Goal: Task Accomplishment & Management: Complete application form

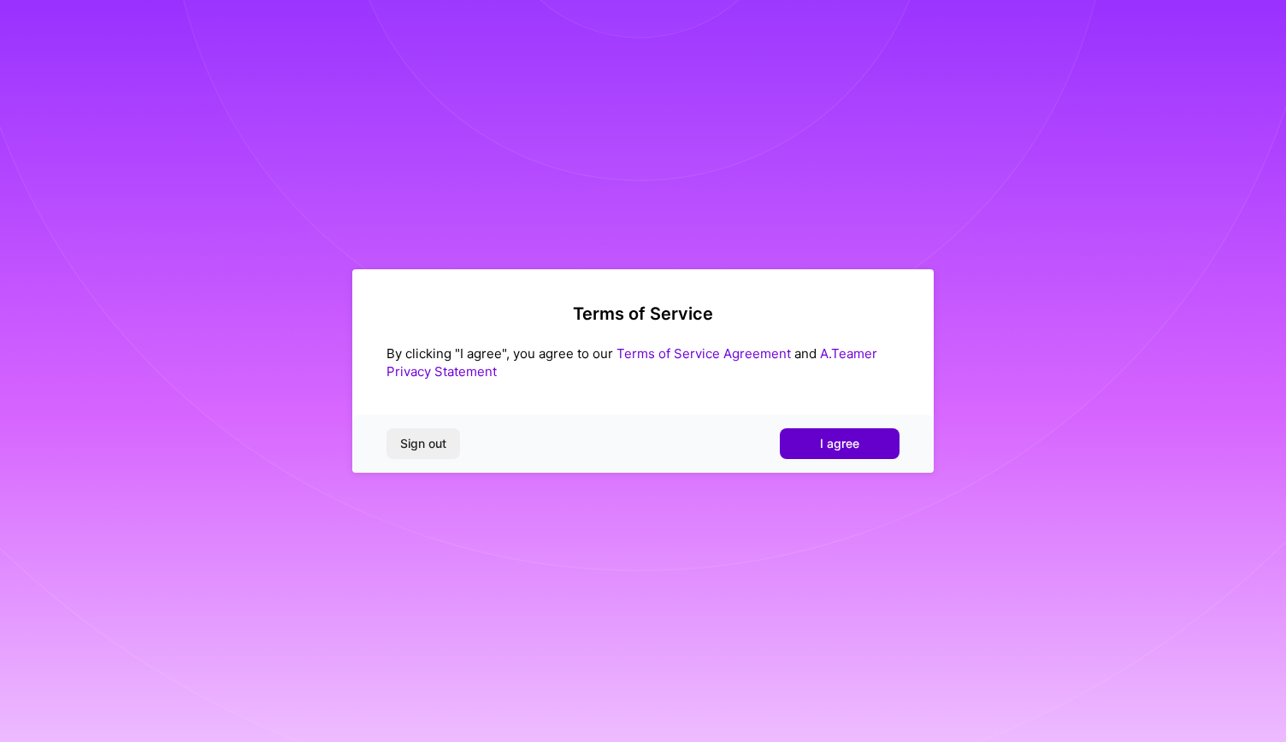
click at [848, 440] on span "I agree" at bounding box center [839, 443] width 39 height 17
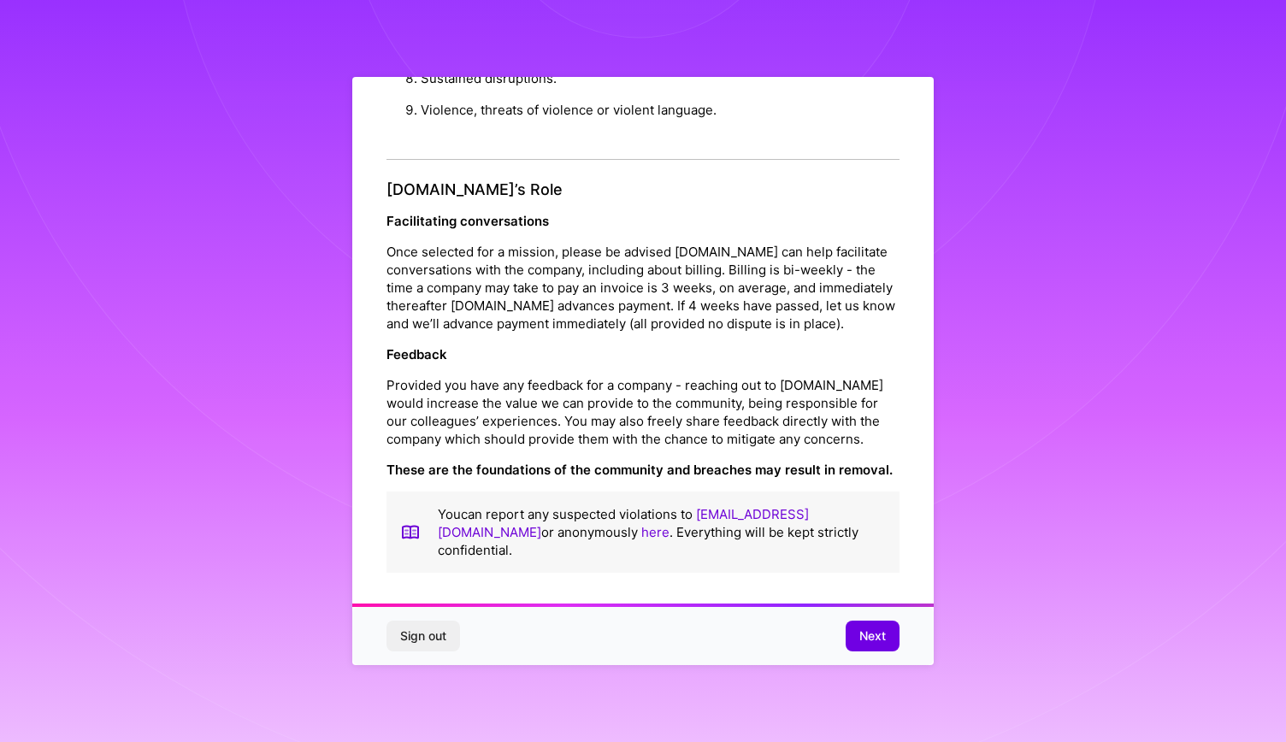
scroll to position [1835, 0]
click at [876, 628] on span "Next" at bounding box center [872, 636] width 27 height 17
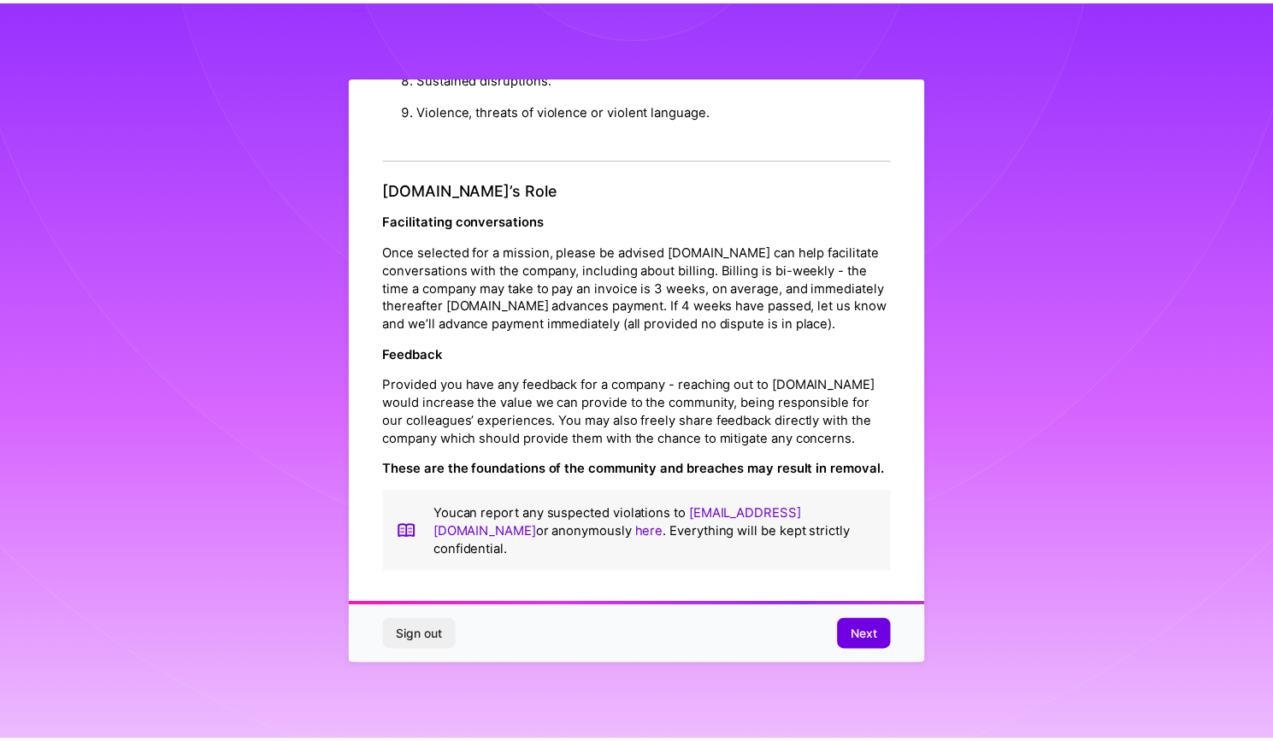
scroll to position [0, 0]
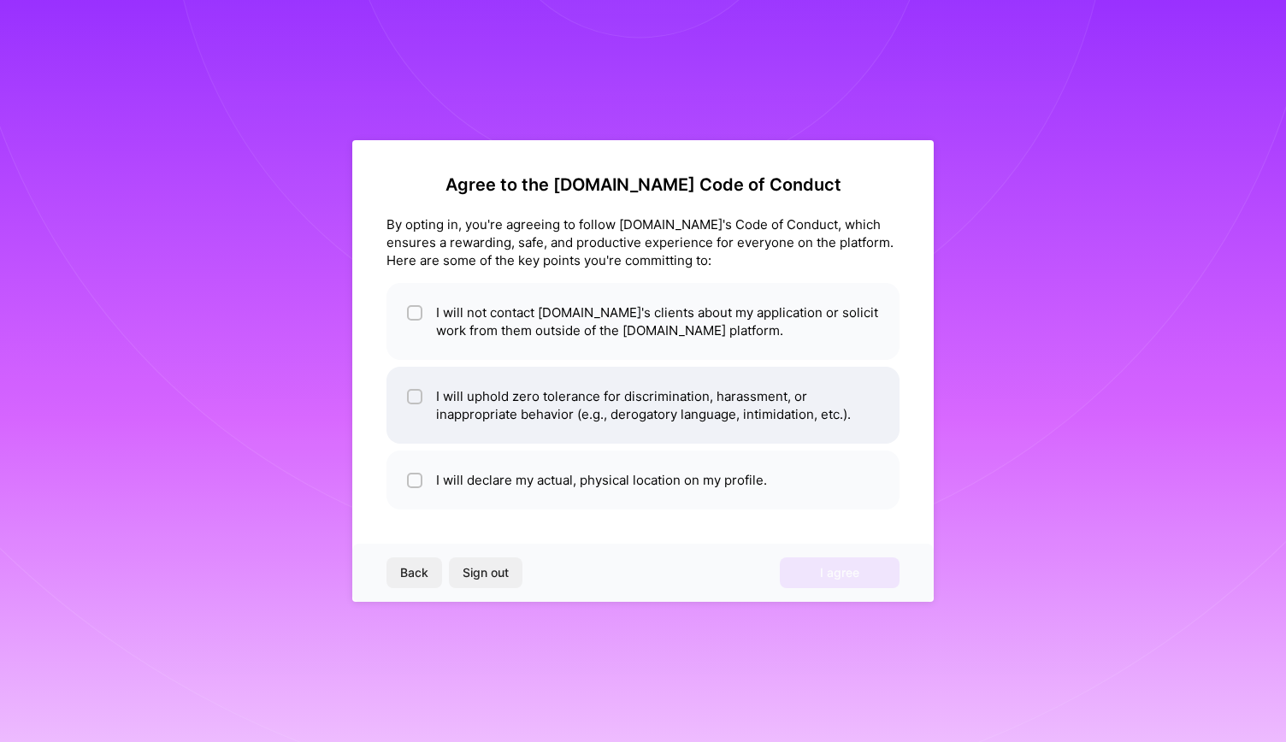
click at [518, 404] on li "I will uphold zero tolerance for discrimination, harassment, or inappropriate b…" at bounding box center [642, 405] width 513 height 77
checkbox input "true"
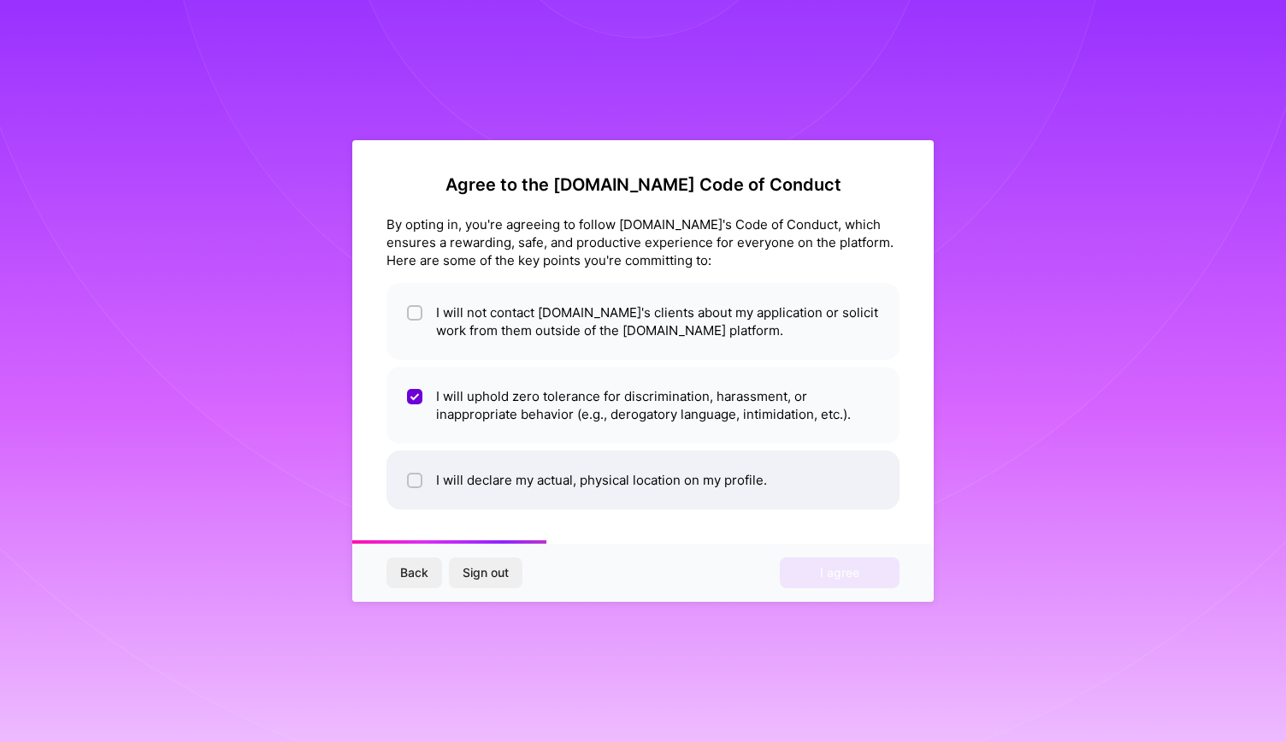
click at [528, 484] on li "I will declare my actual, physical location on my profile." at bounding box center [642, 480] width 513 height 59
checkbox input "true"
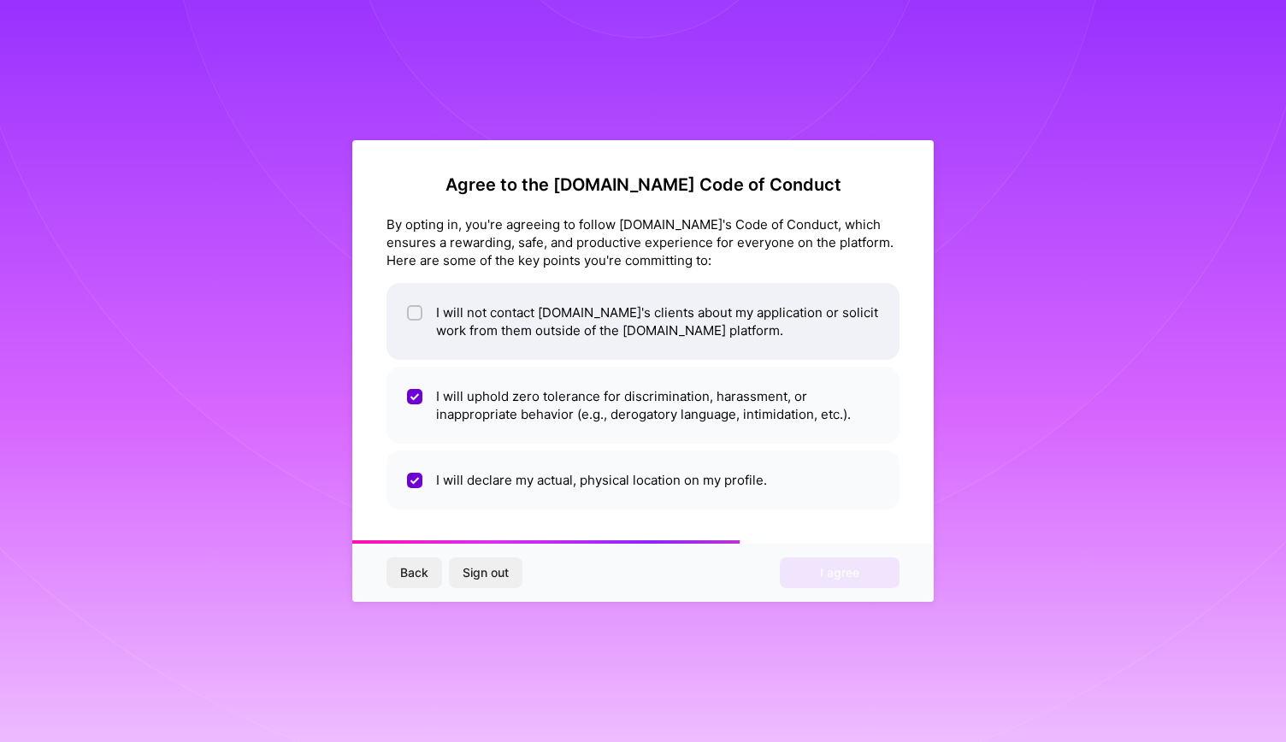
click at [568, 297] on li "I will not contact [DOMAIN_NAME]'s clients about my application or solicit work…" at bounding box center [642, 321] width 513 height 77
checkbox input "true"
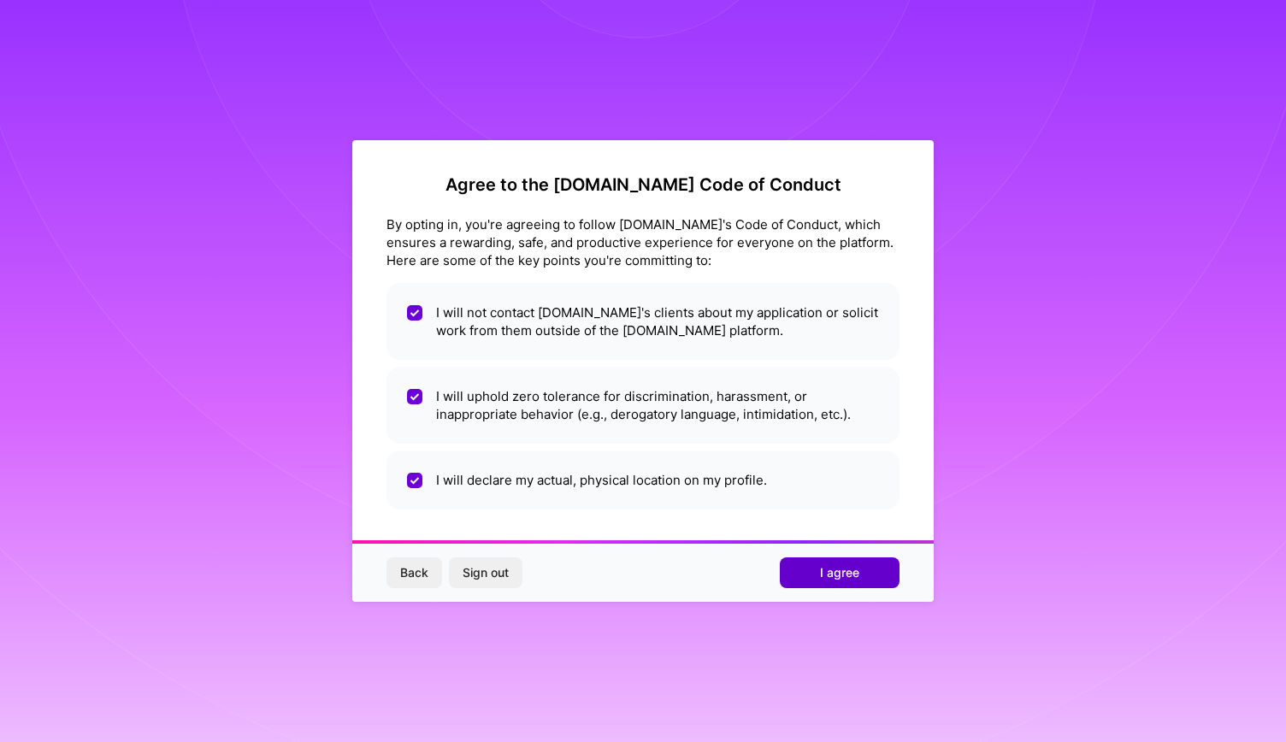
click at [826, 561] on button "I agree" at bounding box center [840, 572] width 120 height 31
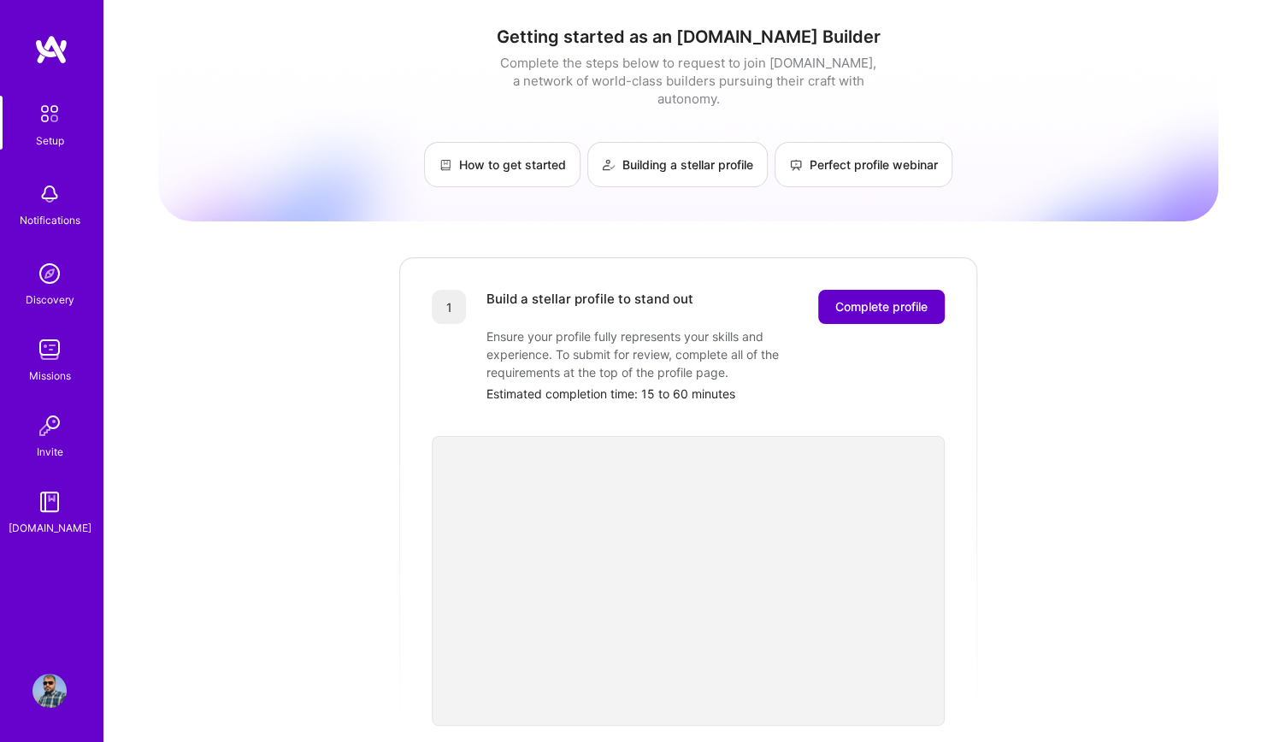
click at [843, 299] on button "Complete profile" at bounding box center [881, 307] width 127 height 34
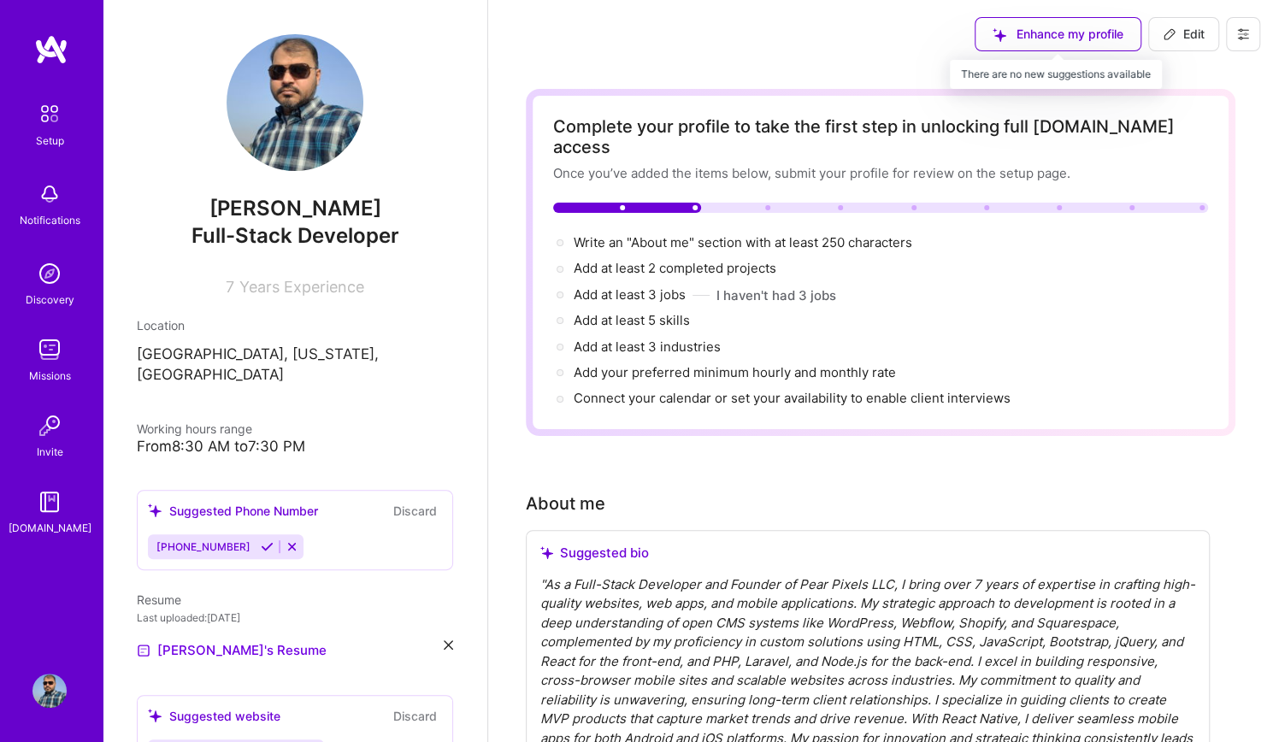
click at [1066, 27] on div "Enhance my profile" at bounding box center [1058, 34] width 167 height 34
click at [763, 286] on button "I haven't had 3 jobs" at bounding box center [776, 295] width 120 height 18
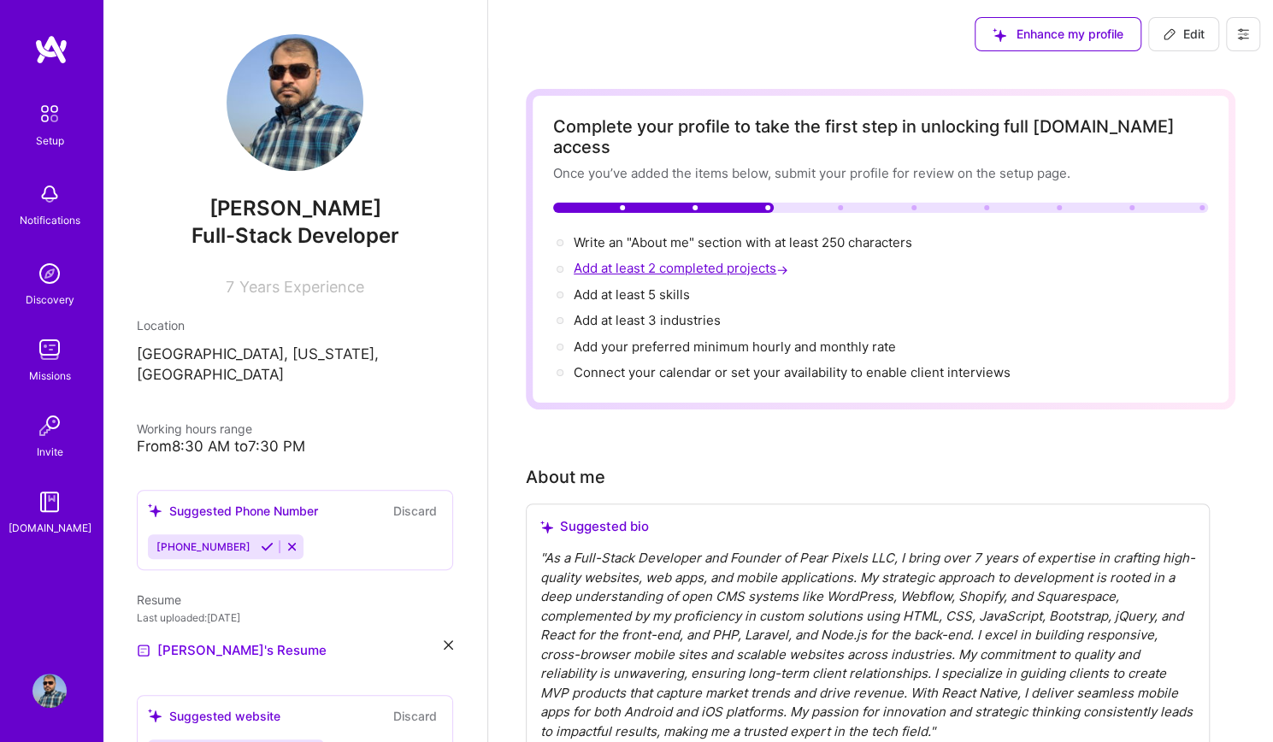
click at [764, 260] on span "Add at least 2 completed projects →" at bounding box center [683, 268] width 218 height 16
select select "US"
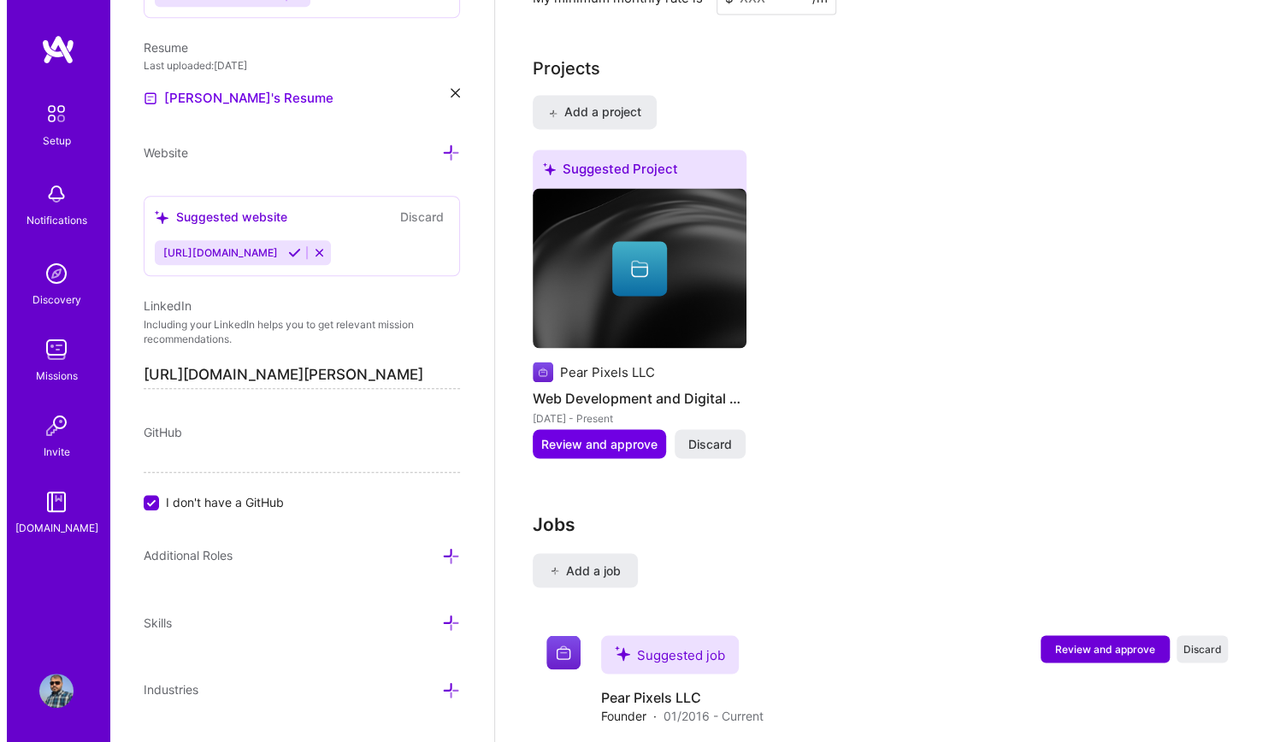
scroll to position [1497, 0]
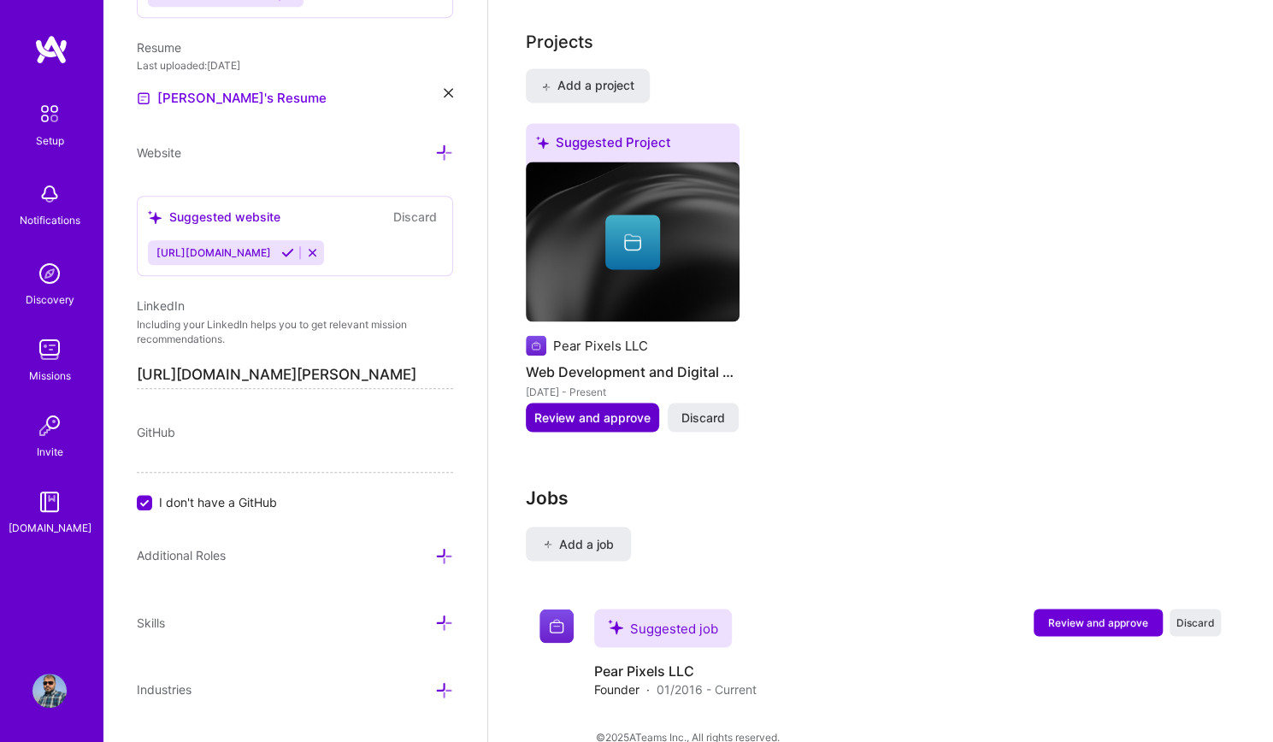
click at [578, 409] on span "Review and approve" at bounding box center [592, 417] width 116 height 17
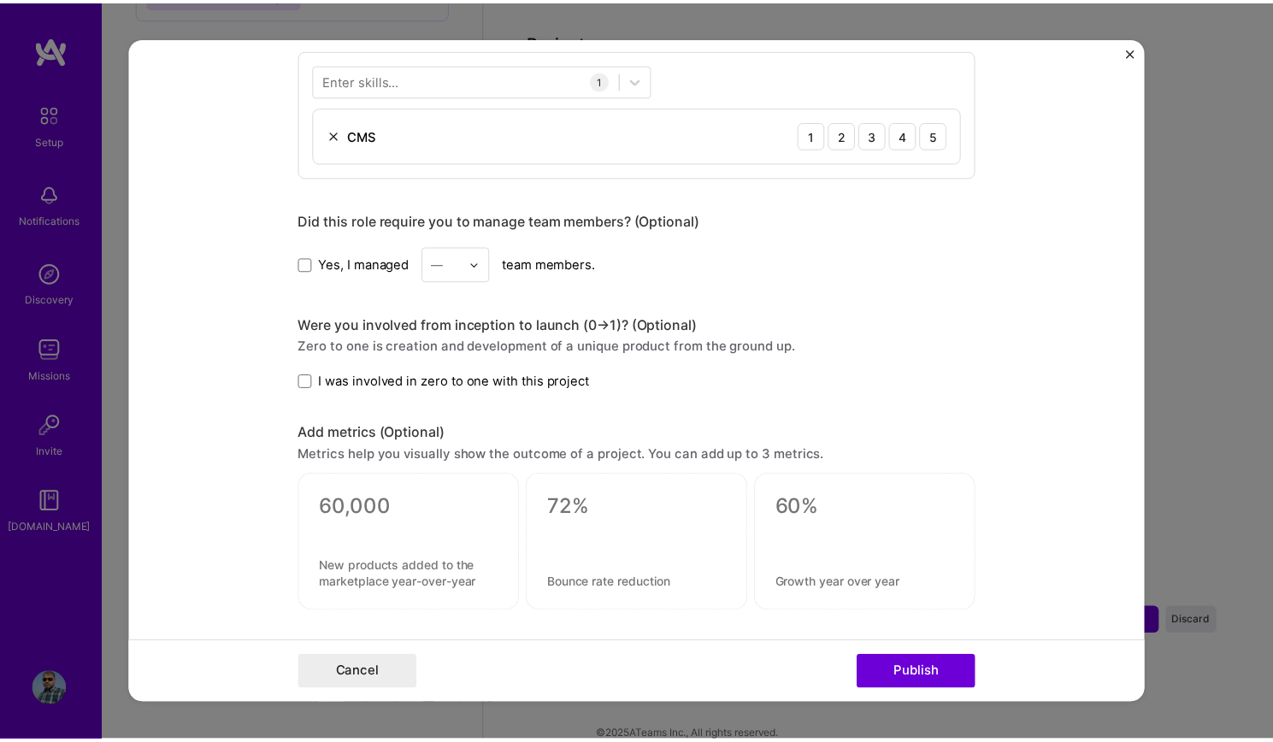
scroll to position [1111, 0]
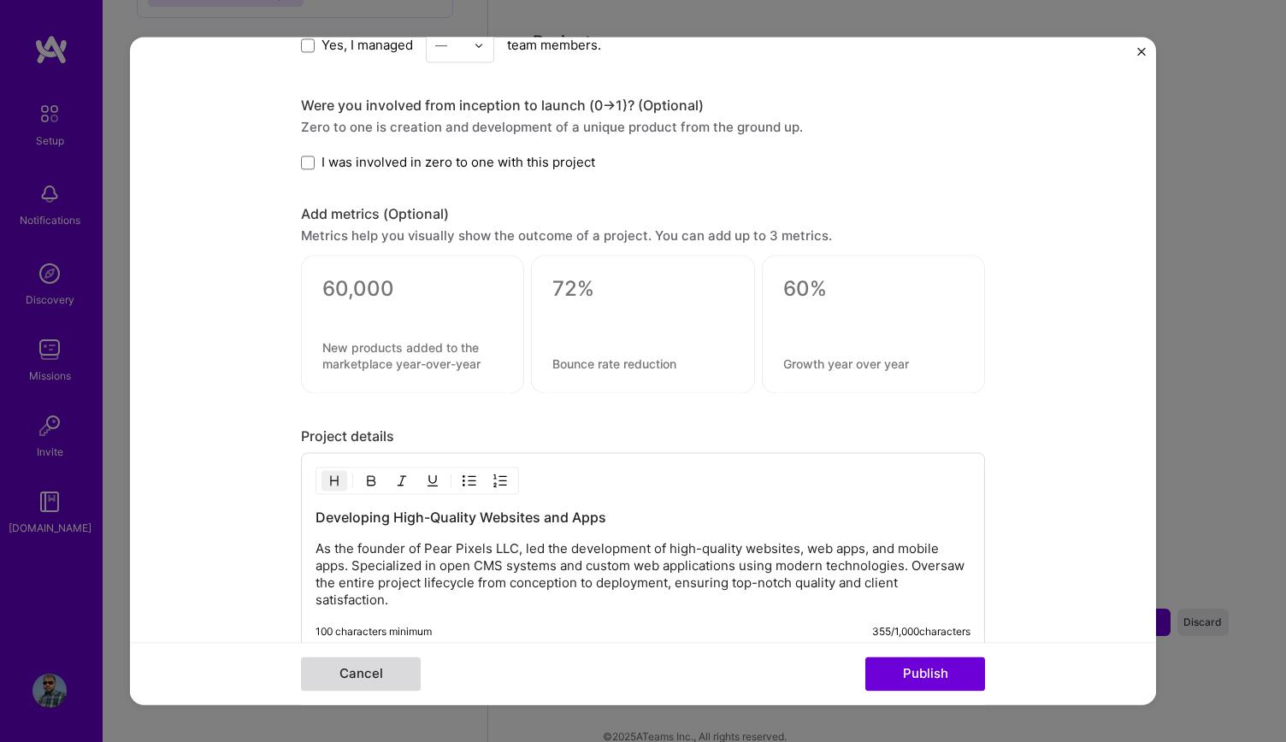
click at [389, 671] on button "Cancel" at bounding box center [361, 674] width 120 height 34
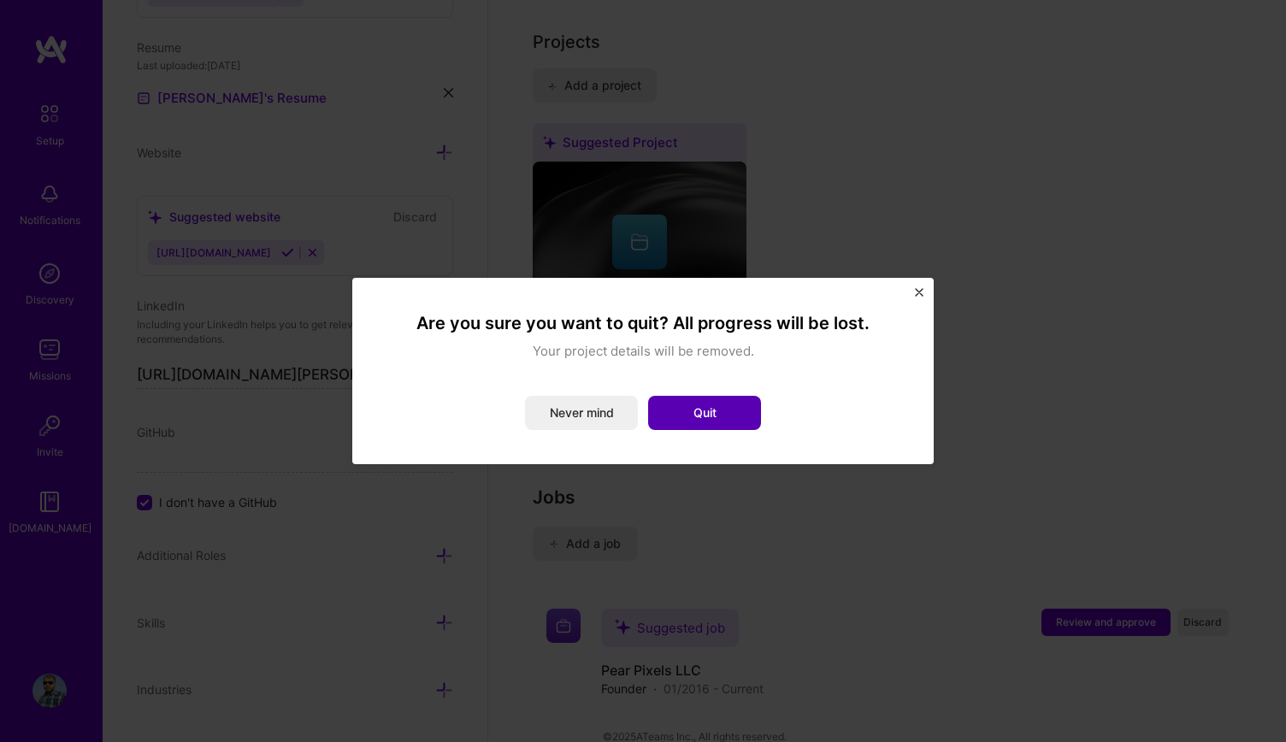
click at [689, 409] on button "Quit" at bounding box center [704, 413] width 113 height 34
